Goal: Task Accomplishment & Management: Use online tool/utility

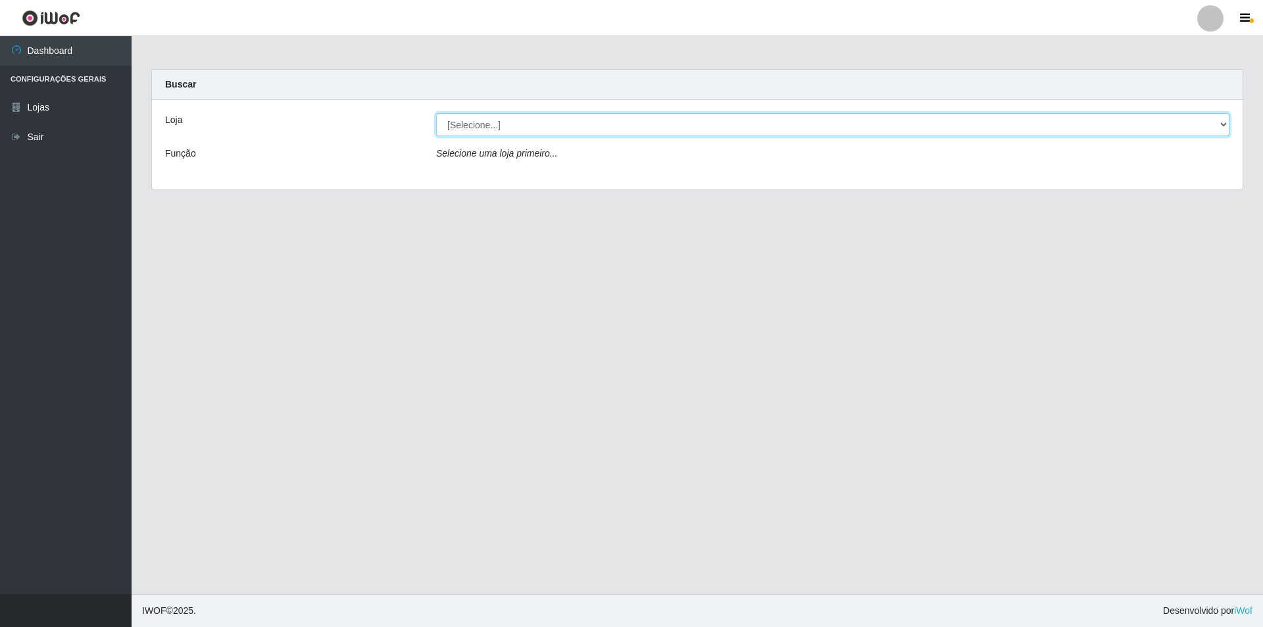
click at [560, 128] on select "[Selecione...] Extrabom - Loja 01 Centro de Distribuição" at bounding box center [832, 124] width 793 height 23
select select "435"
click at [436, 113] on select "[Selecione...] Extrabom - Loja 01 Centro de Distribuição" at bounding box center [832, 124] width 793 height 23
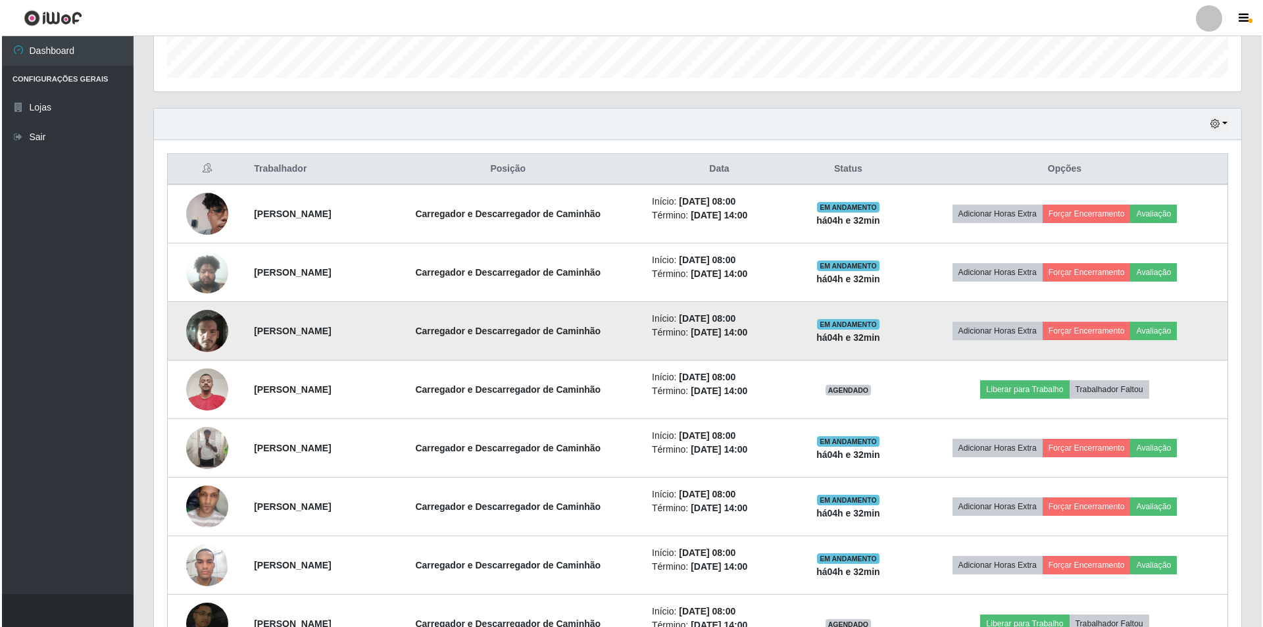
scroll to position [460, 0]
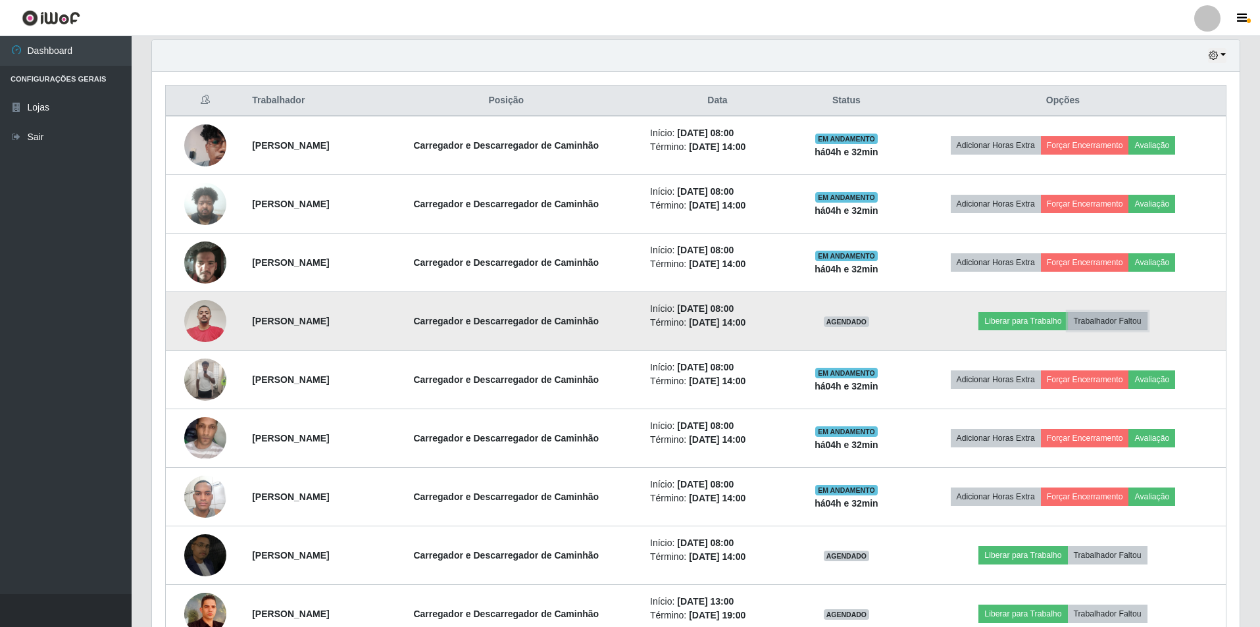
click at [1129, 321] on button "Trabalhador Faltou" at bounding box center [1107, 321] width 80 height 18
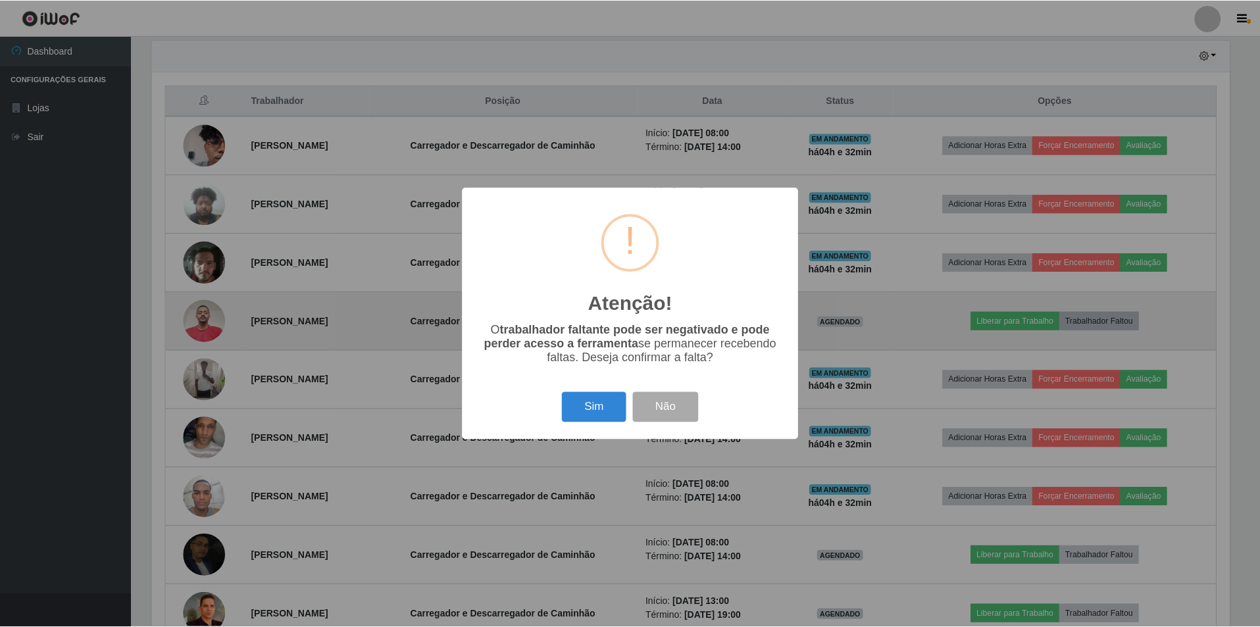
scroll to position [273, 1081]
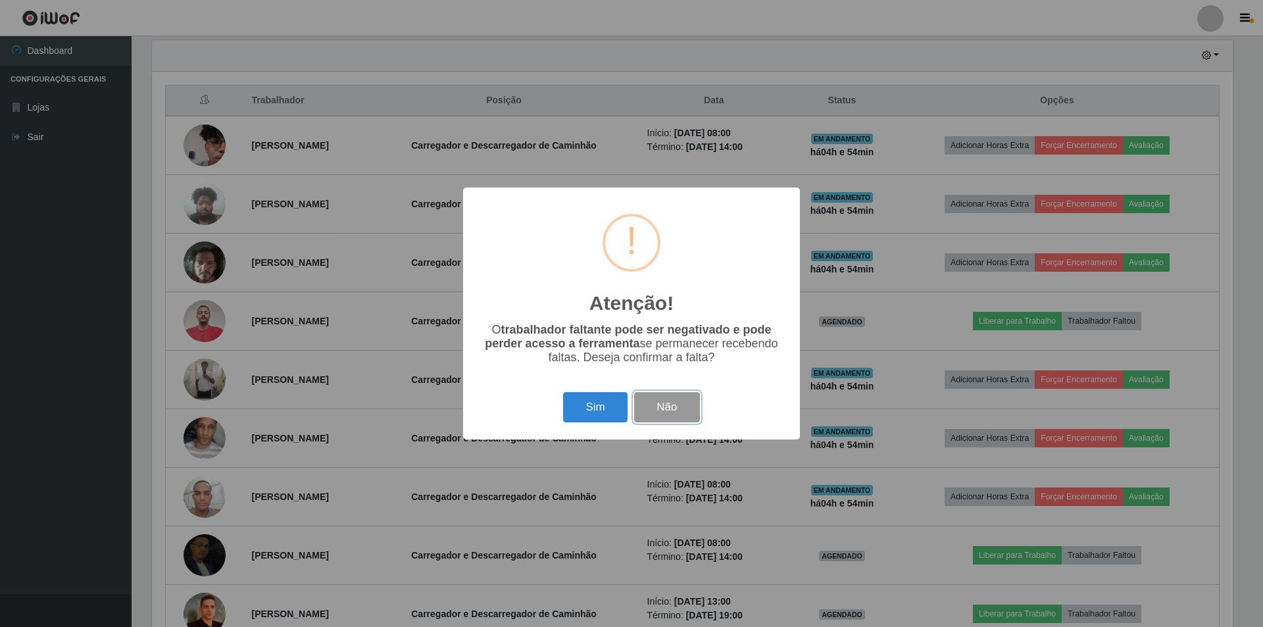
click at [668, 410] on button "Não" at bounding box center [666, 407] width 65 height 31
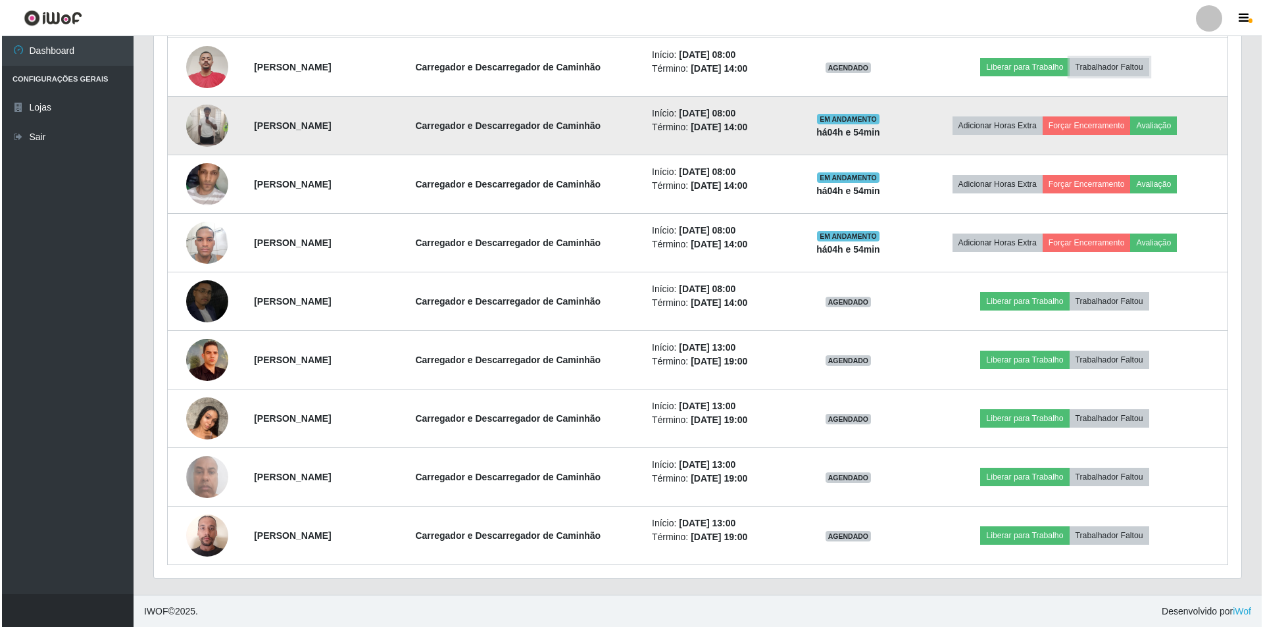
scroll to position [715, 0]
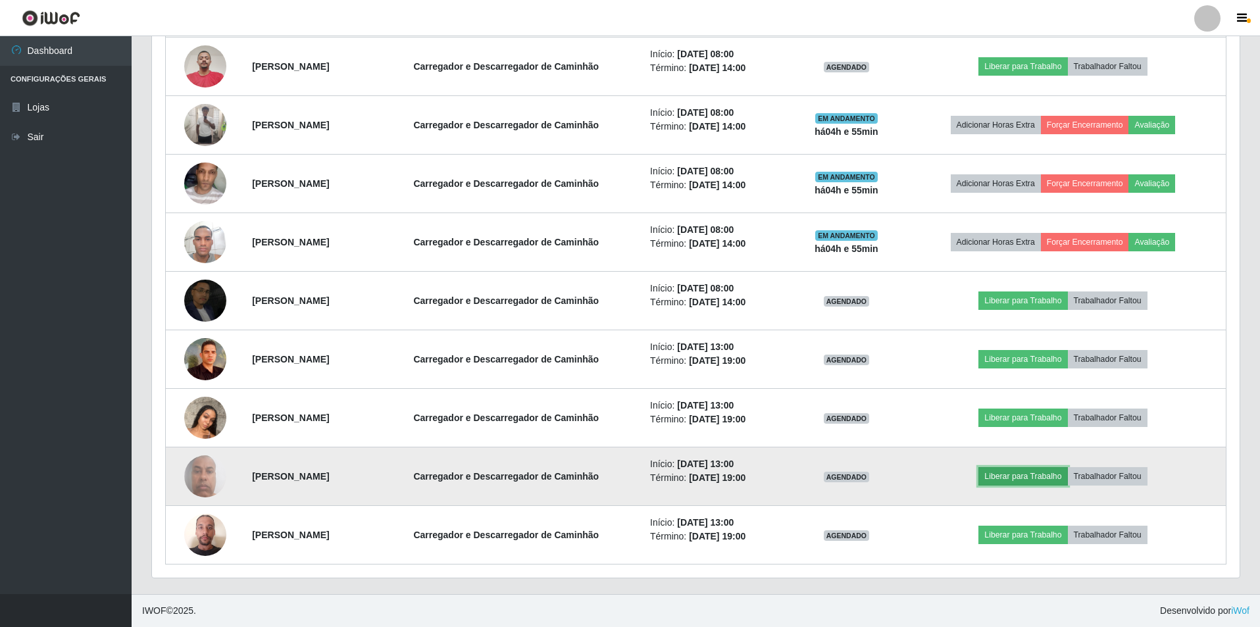
click at [1045, 479] on button "Liberar para Trabalho" at bounding box center [1022, 476] width 89 height 18
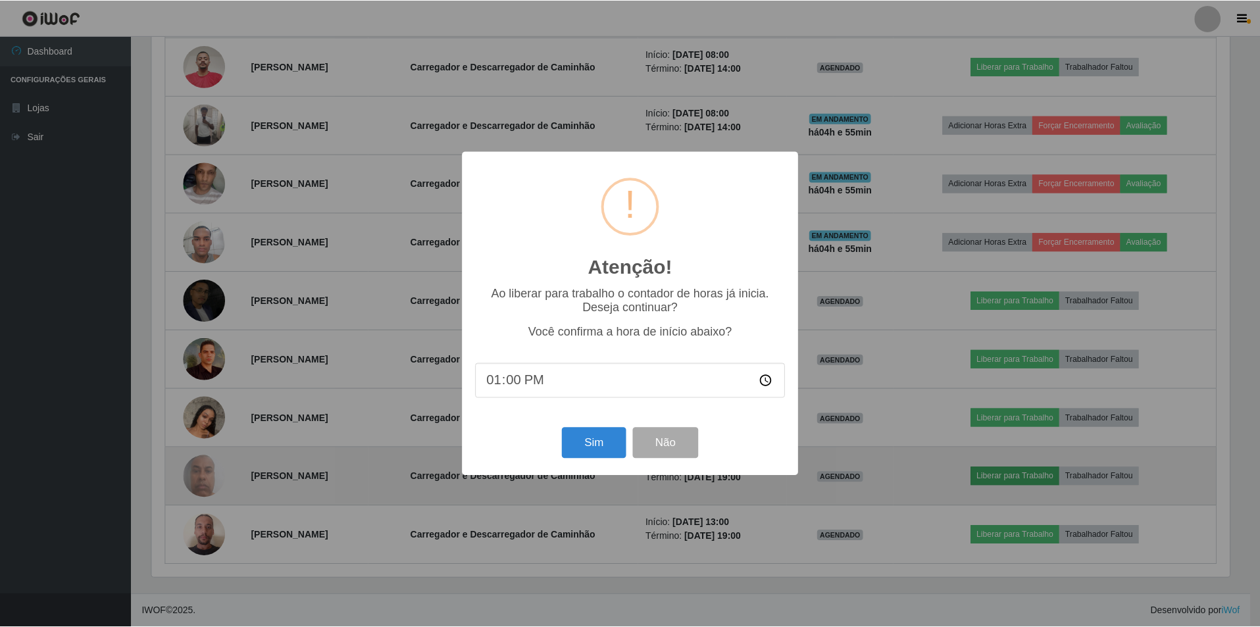
scroll to position [273, 1081]
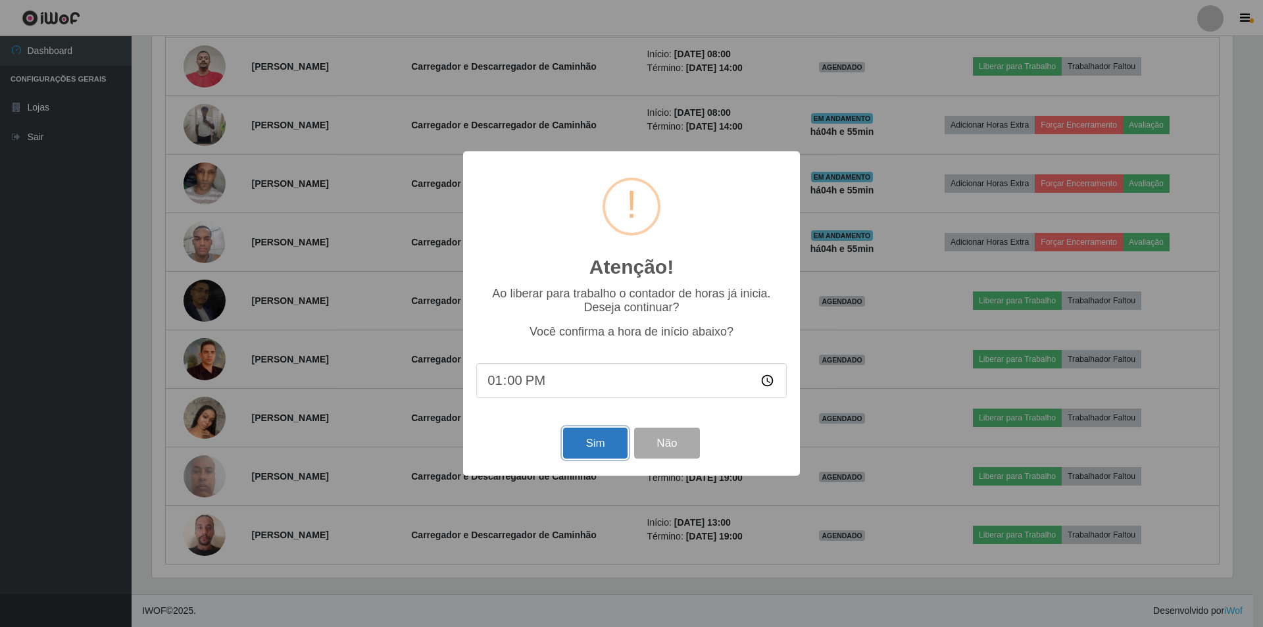
click at [596, 441] on button "Sim" at bounding box center [595, 443] width 64 height 31
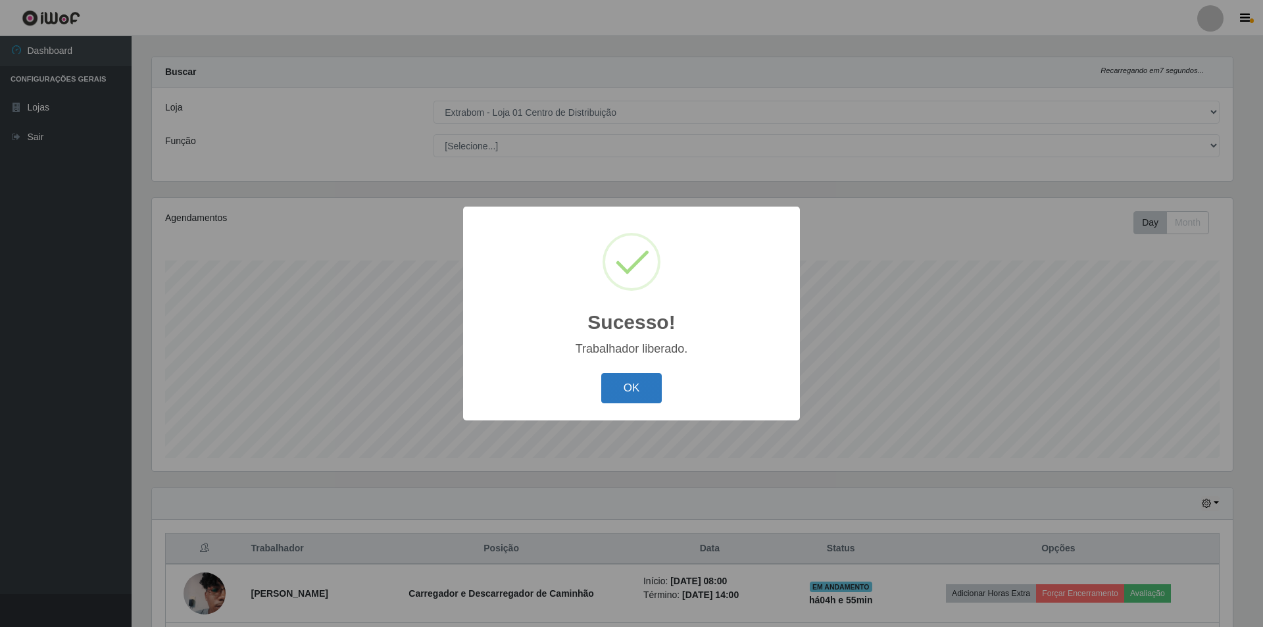
click at [635, 388] on button "OK" at bounding box center [631, 388] width 61 height 31
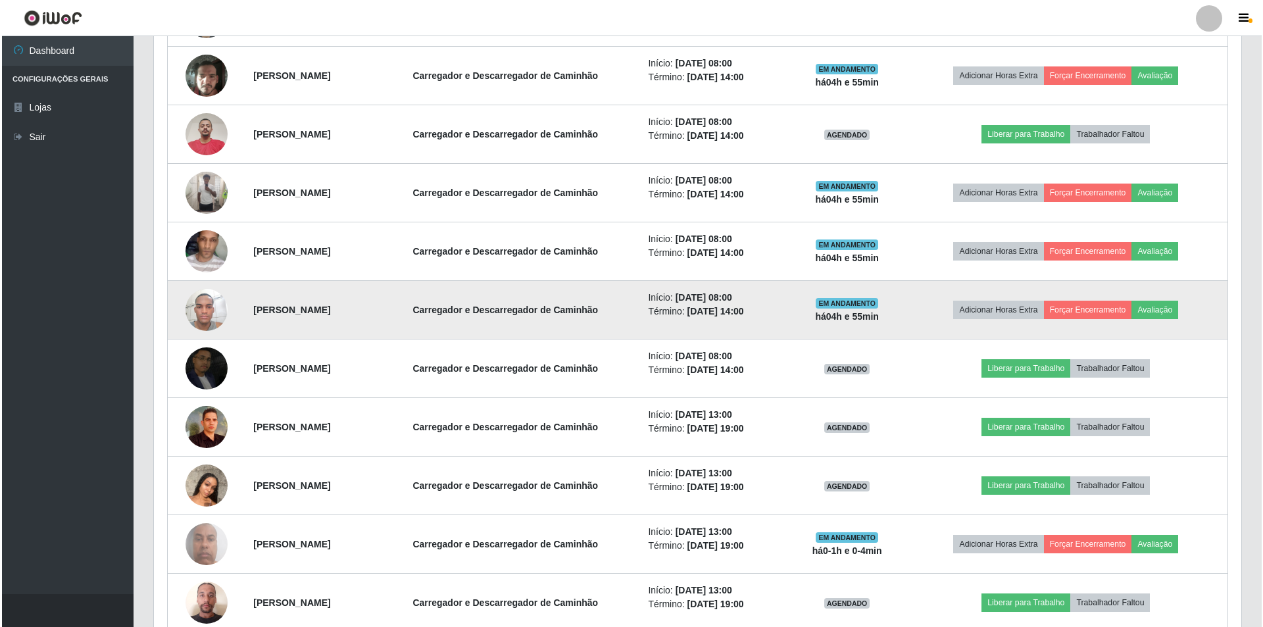
scroll to position [670, 0]
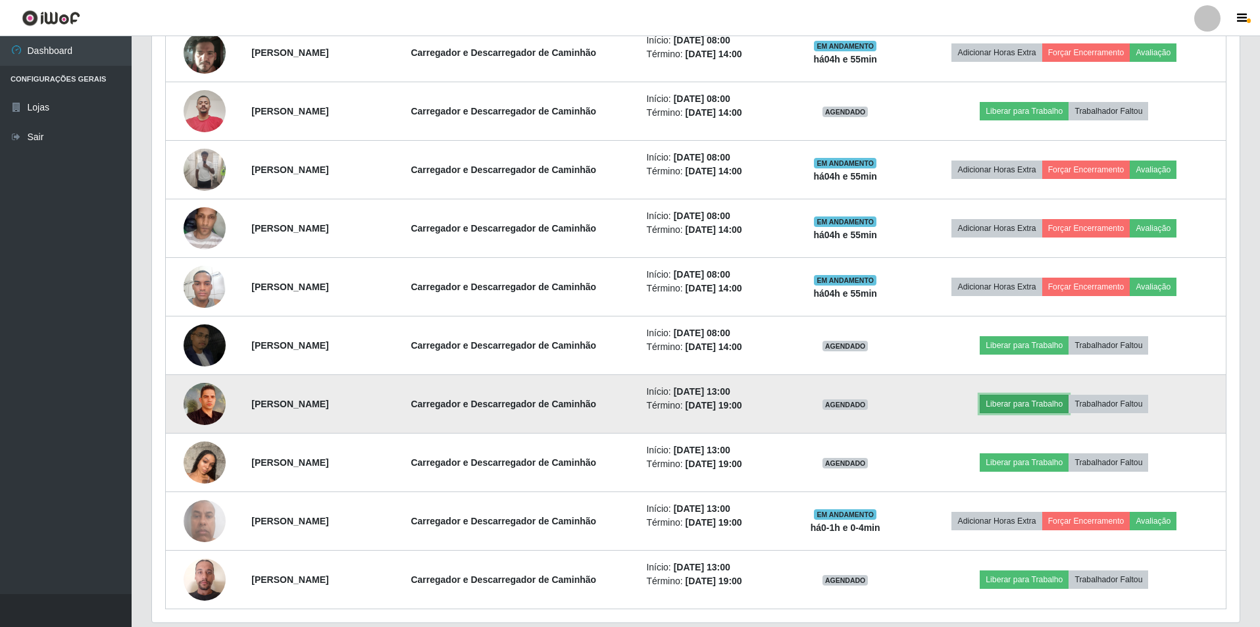
click at [1036, 408] on button "Liberar para Trabalho" at bounding box center [1023, 404] width 89 height 18
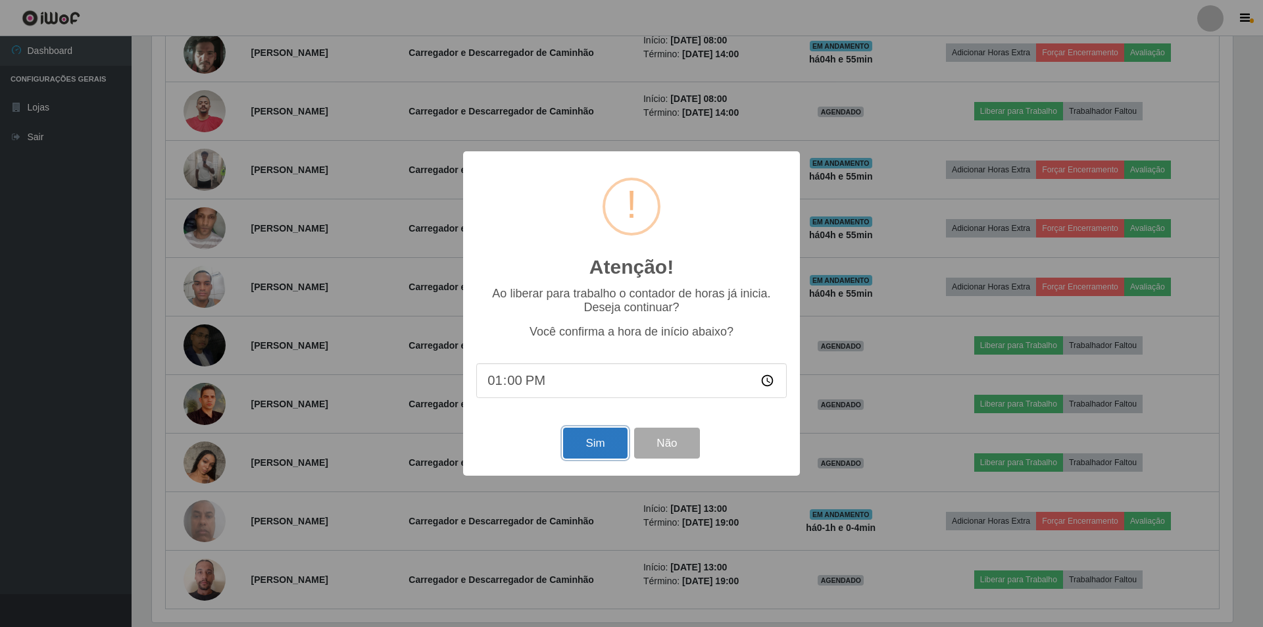
click at [604, 441] on button "Sim" at bounding box center [595, 443] width 64 height 31
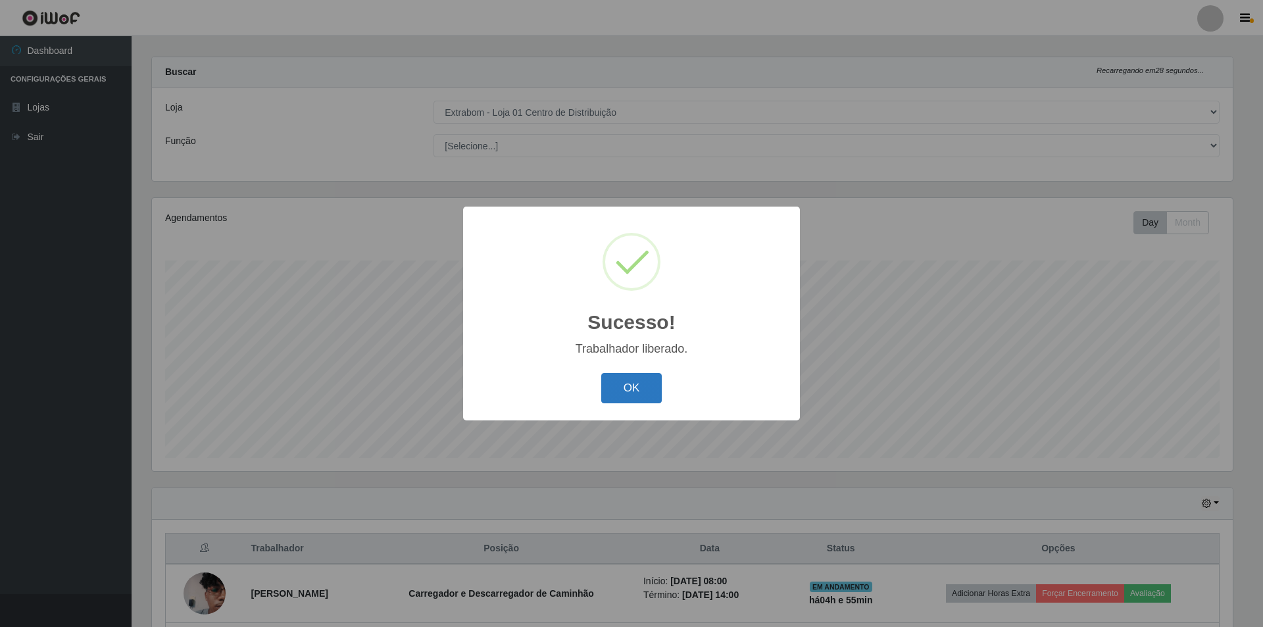
click at [638, 392] on button "OK" at bounding box center [631, 388] width 61 height 31
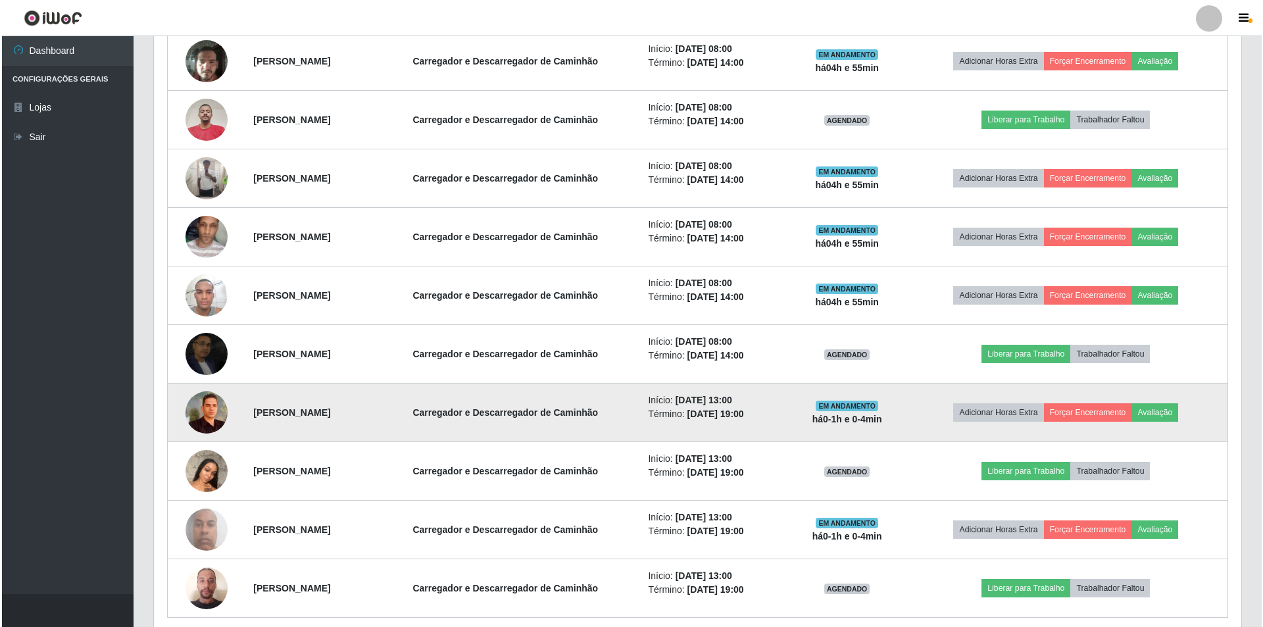
scroll to position [715, 0]
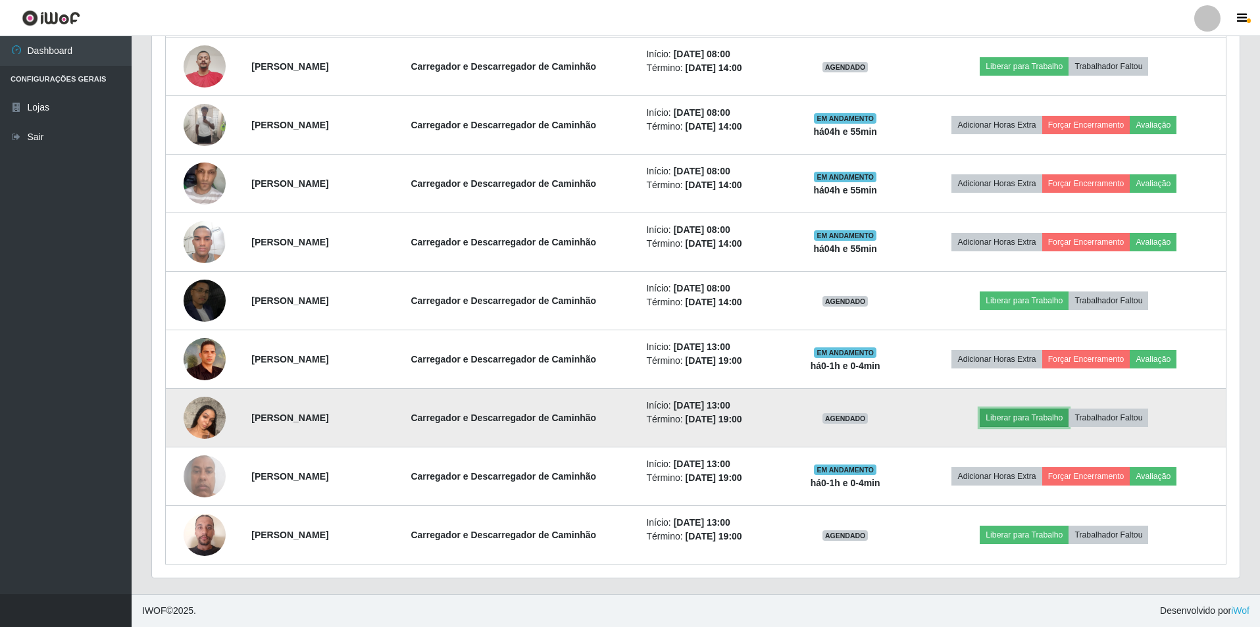
click at [1043, 416] on button "Liberar para Trabalho" at bounding box center [1023, 417] width 89 height 18
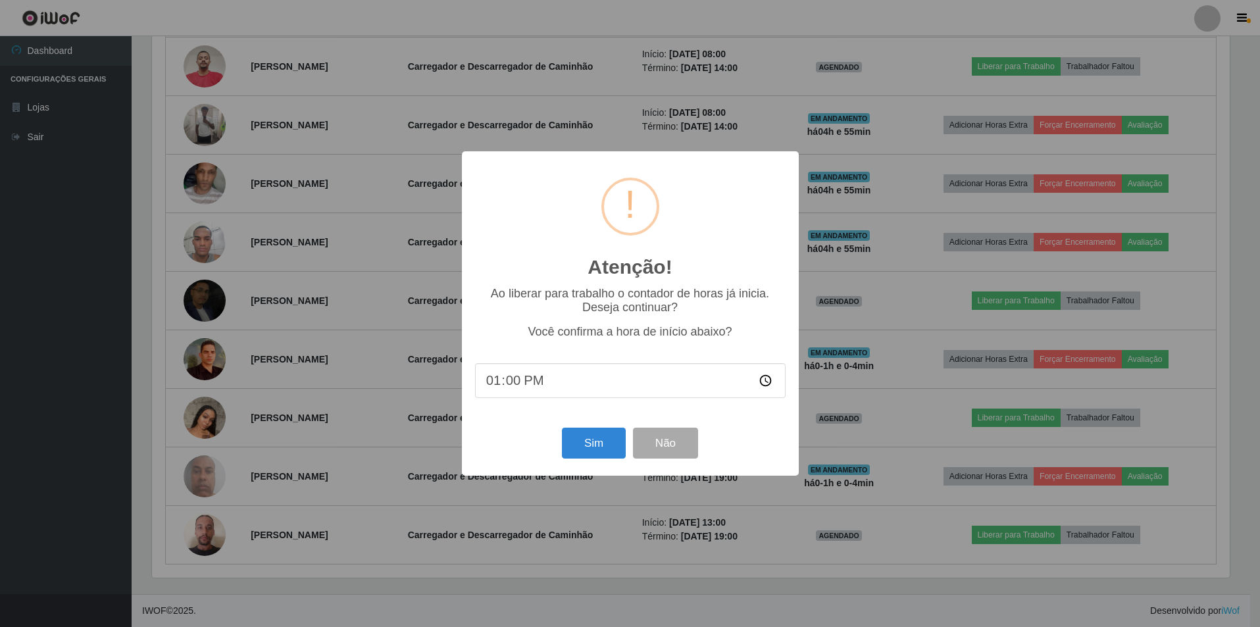
scroll to position [273, 1081]
click at [592, 442] on button "Sim" at bounding box center [595, 443] width 64 height 31
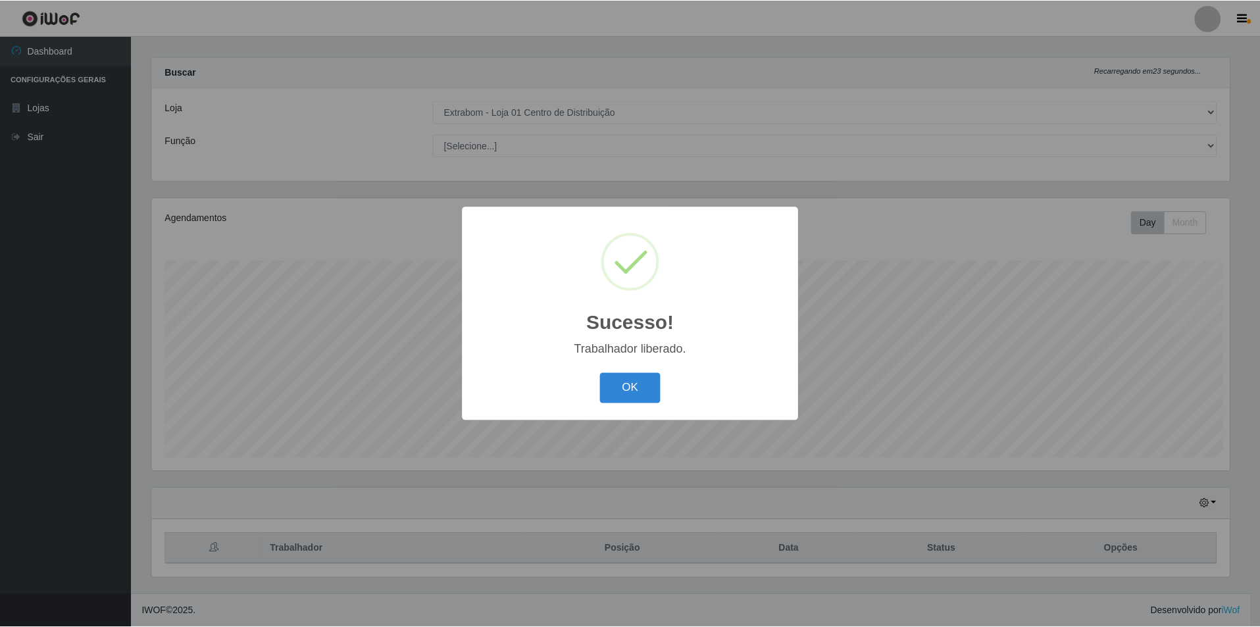
scroll to position [0, 0]
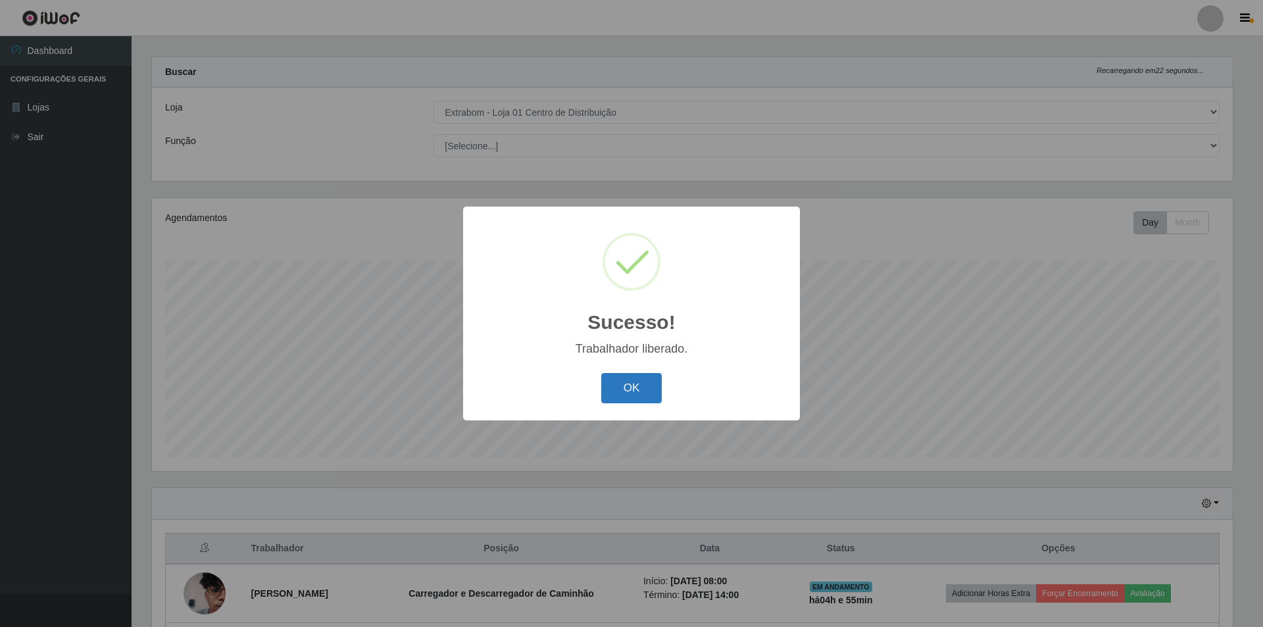
click at [636, 381] on button "OK" at bounding box center [631, 388] width 61 height 31
